Goal: Learn about a topic

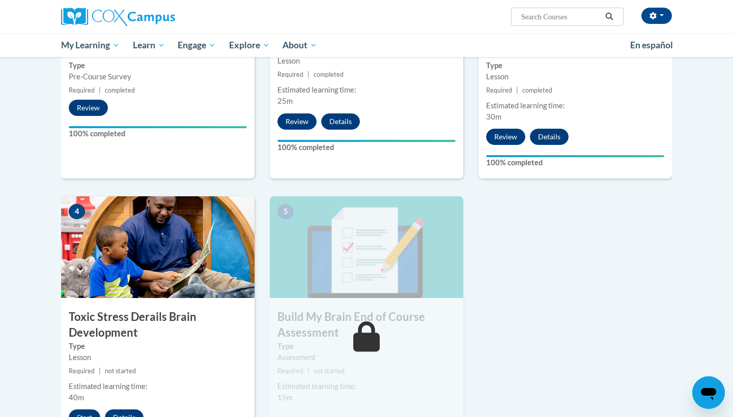
scroll to position [359, 0]
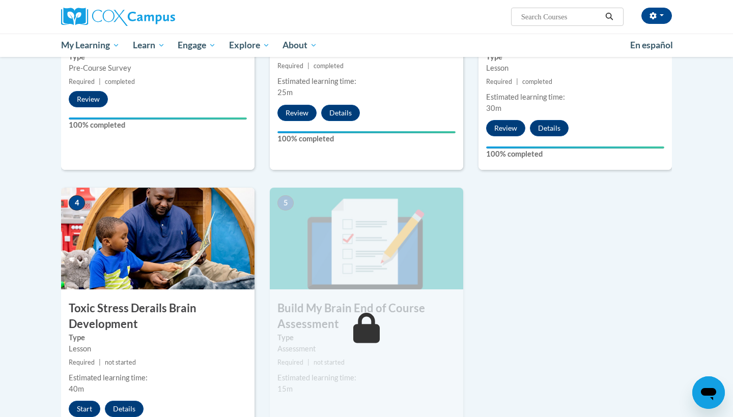
click at [83, 315] on h3 "Toxic Stress Derails Brain Development" at bounding box center [157, 317] width 193 height 32
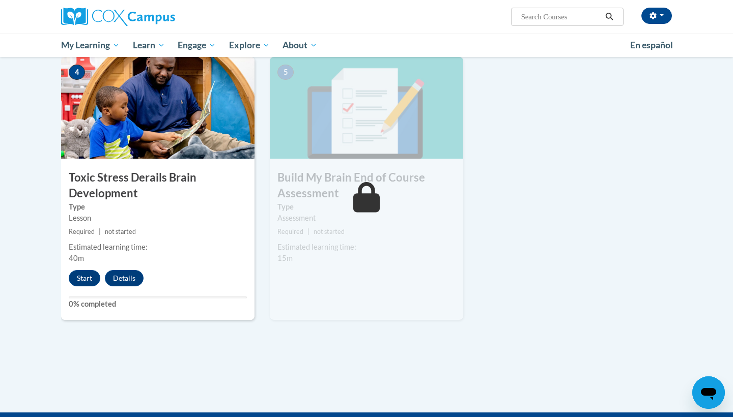
scroll to position [489, 0]
click at [89, 273] on button "Start" at bounding box center [85, 278] width 32 height 16
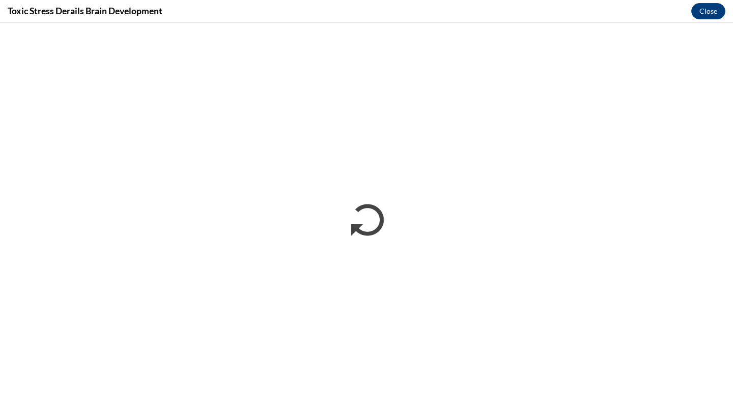
scroll to position [0, 0]
